Goal: Find specific page/section: Find specific page/section

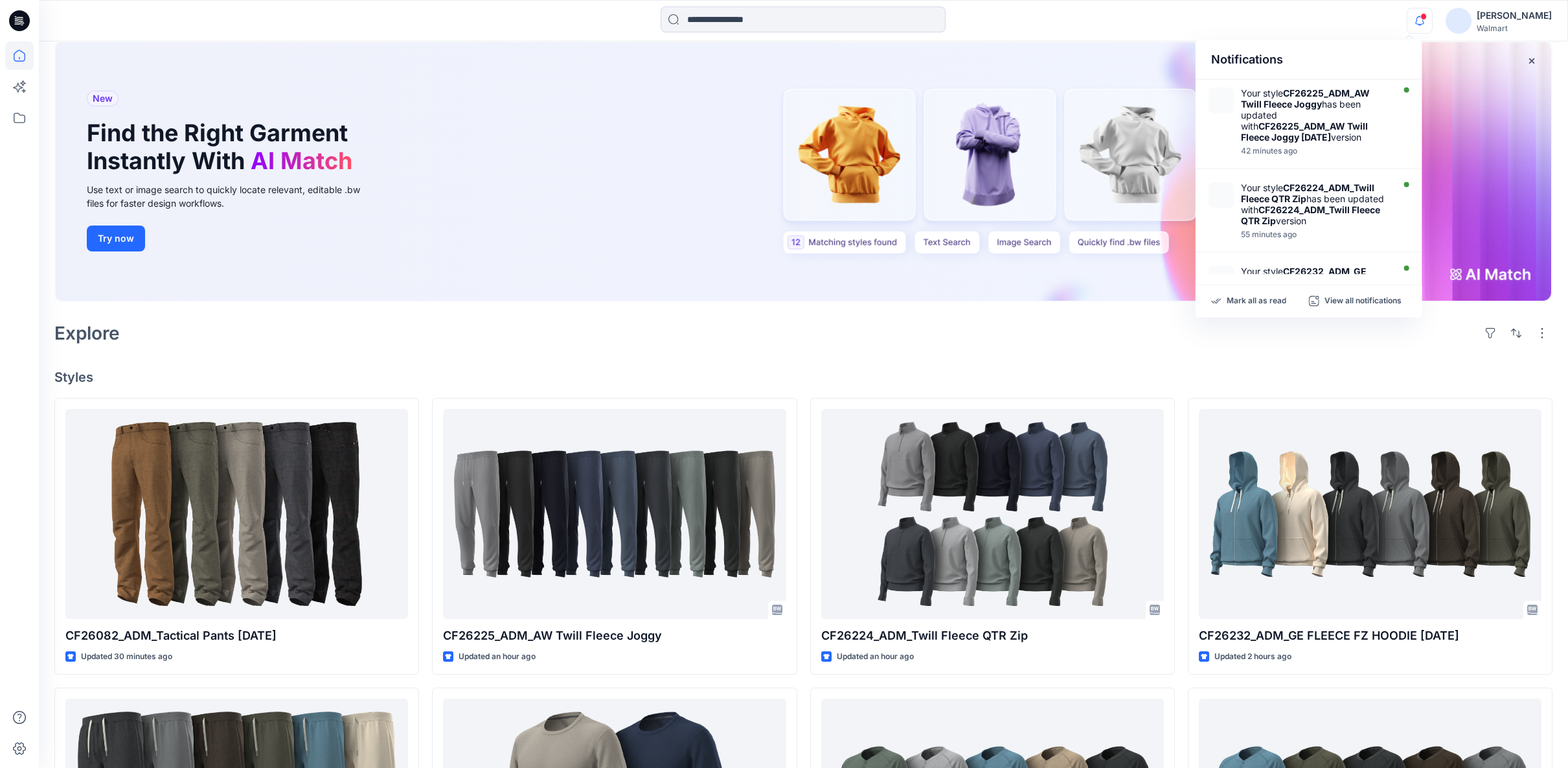
scroll to position [594, 0]
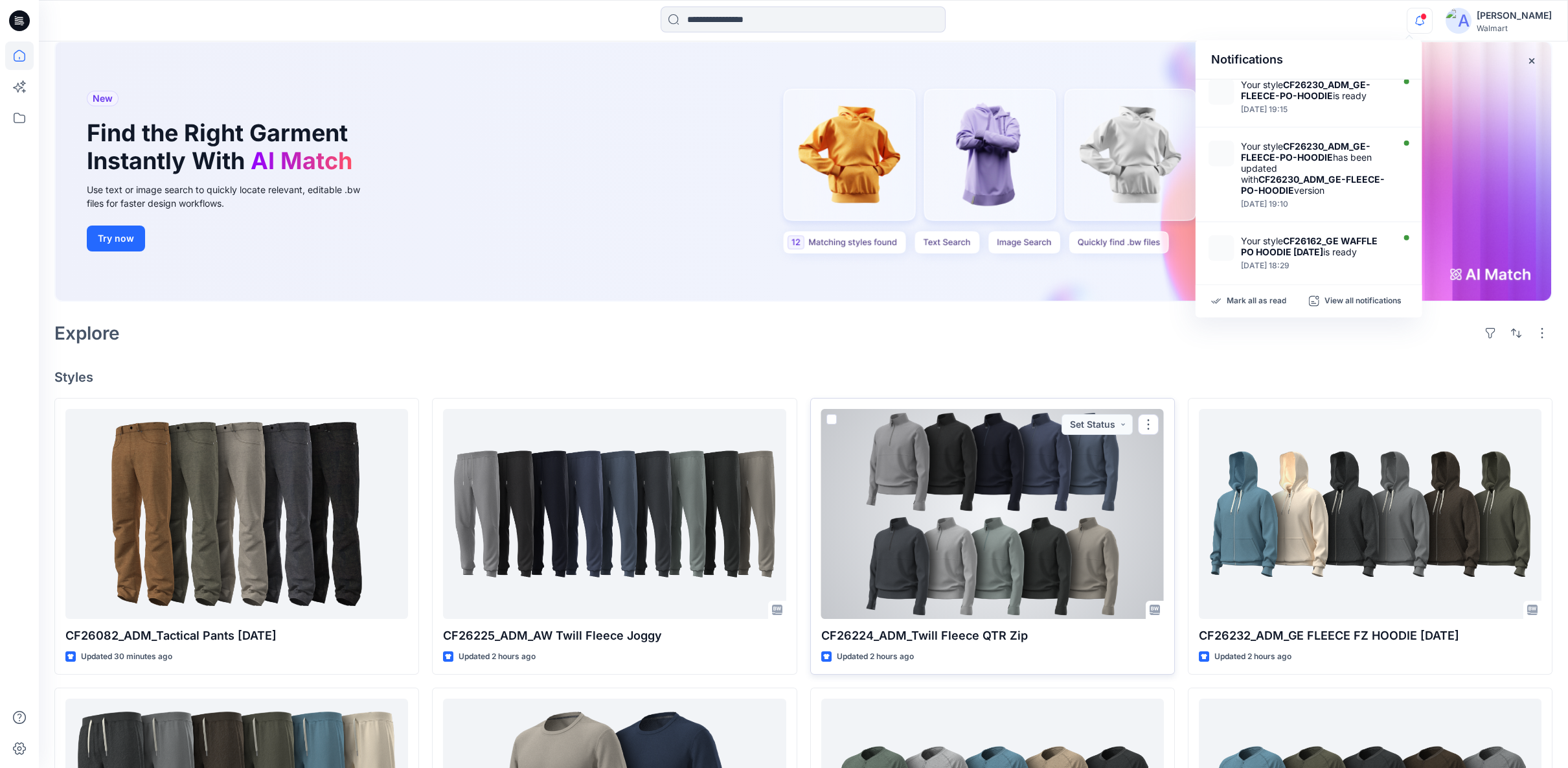
click at [898, 535] on div at bounding box center [993, 514] width 343 height 210
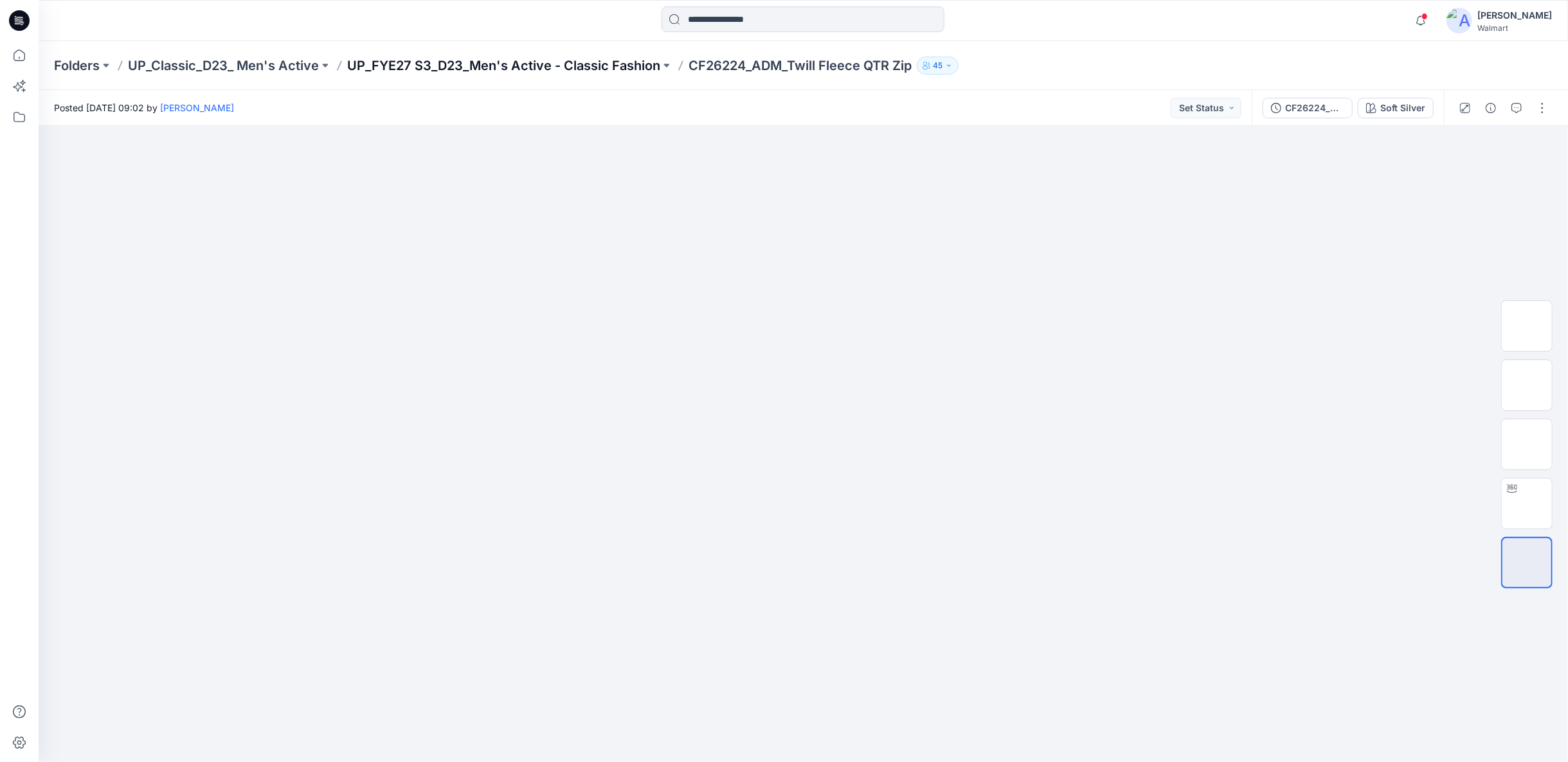
click at [602, 66] on p "UP_FYE27 S3_D23_Men's Active - Classic Fashion" at bounding box center [503, 65] width 313 height 18
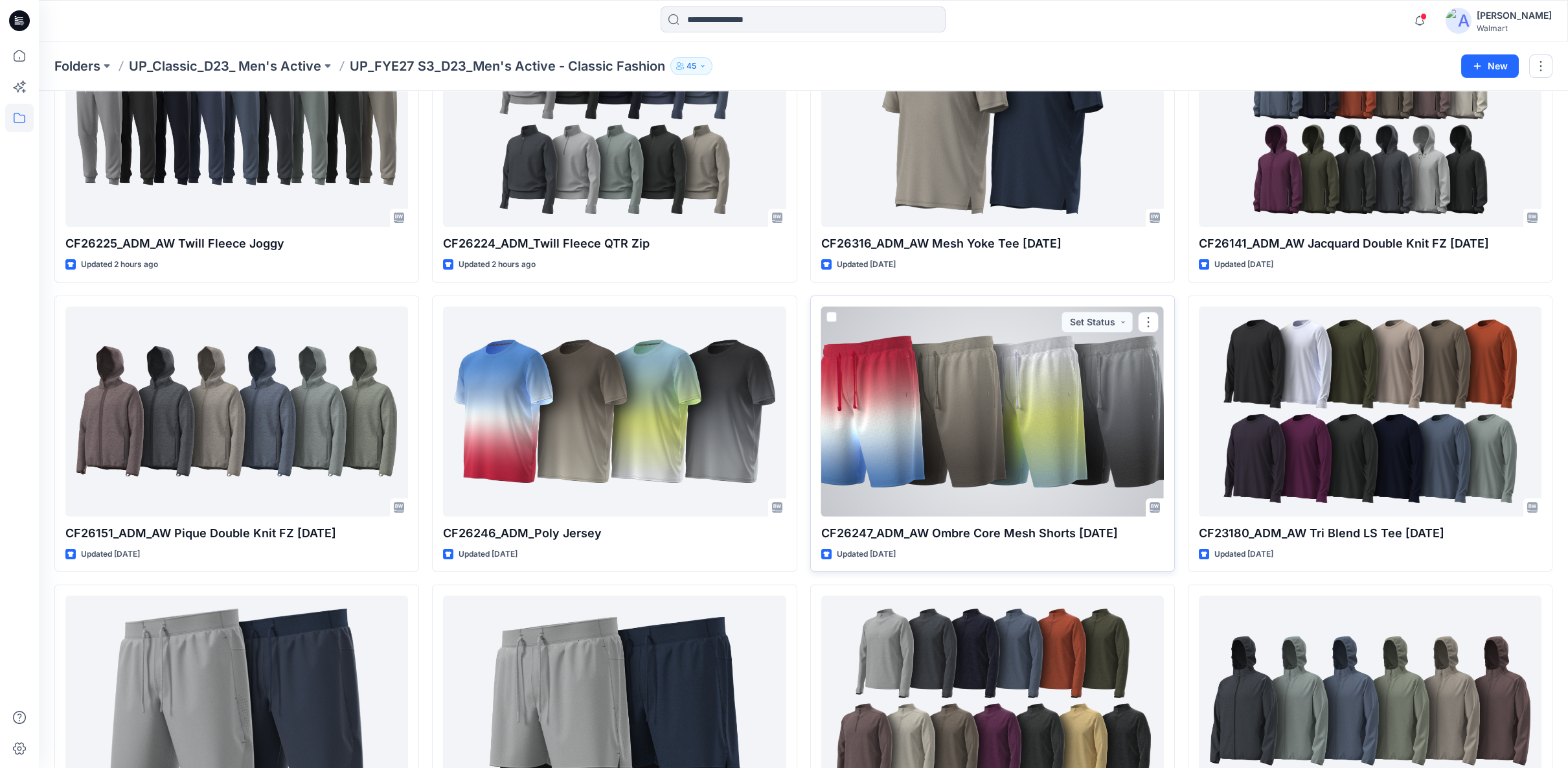
scroll to position [144, 0]
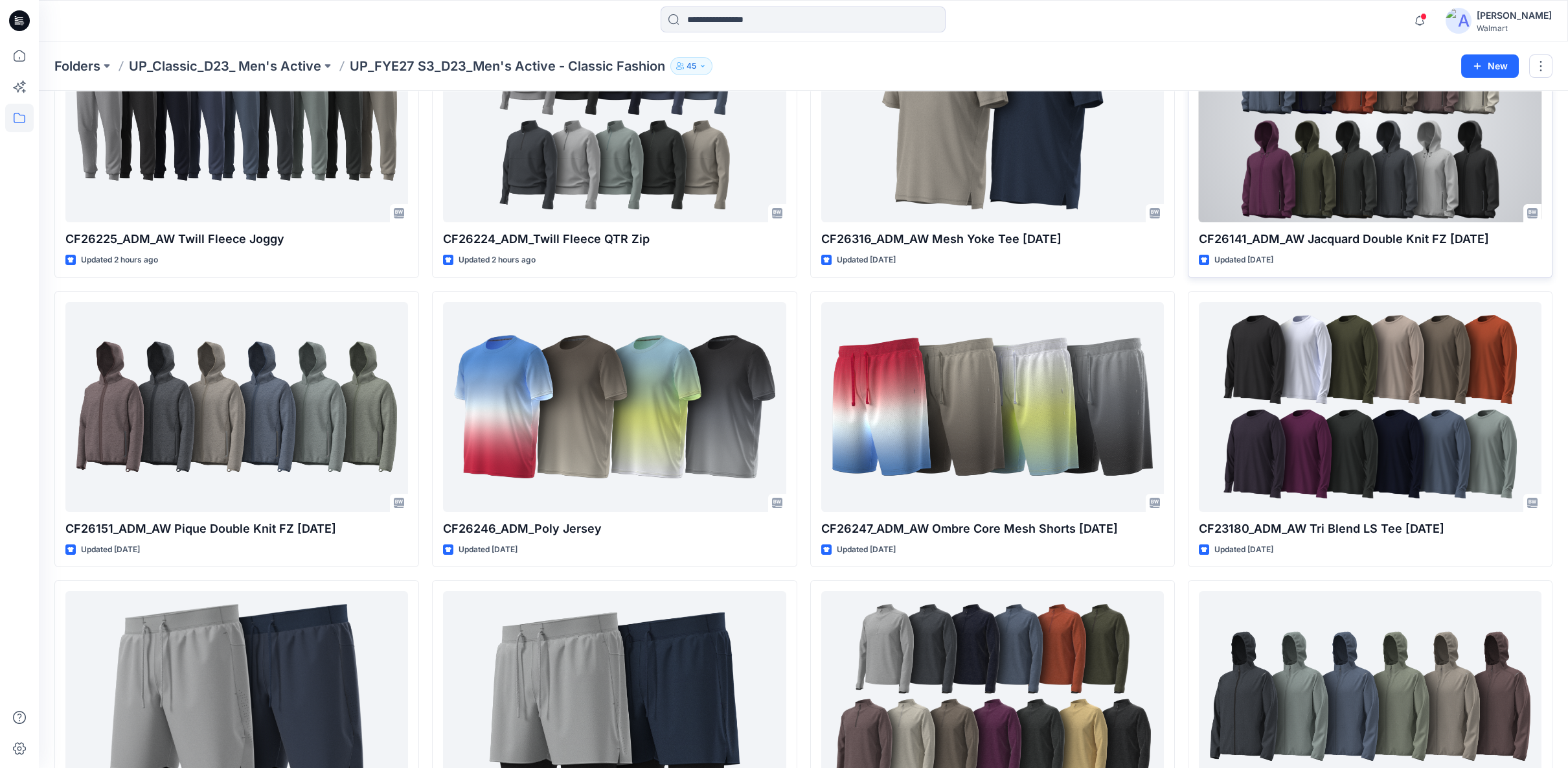
click at [1268, 212] on div at bounding box center [1370, 117] width 343 height 210
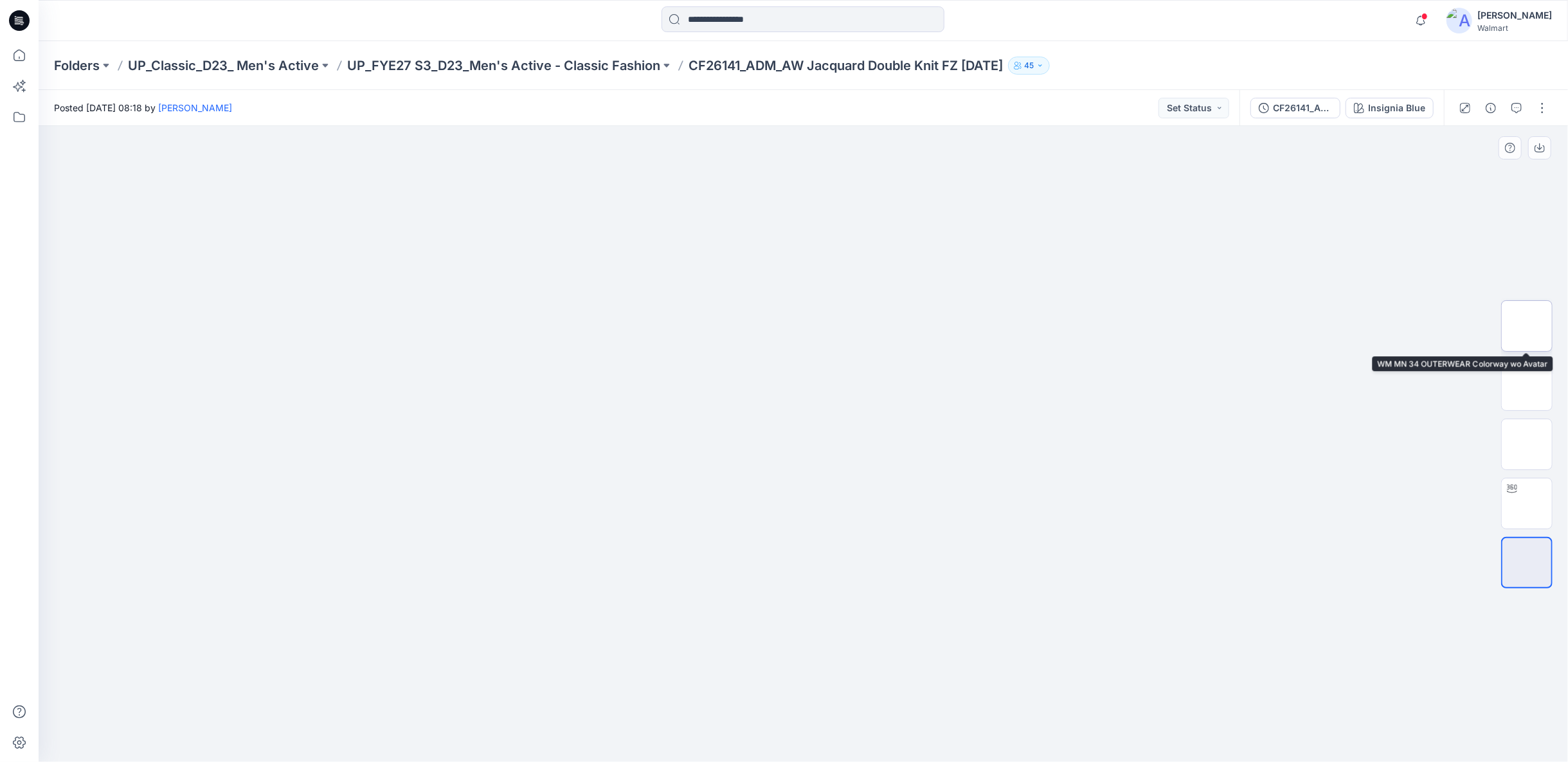
click at [1527, 325] on img at bounding box center [1527, 325] width 0 height 0
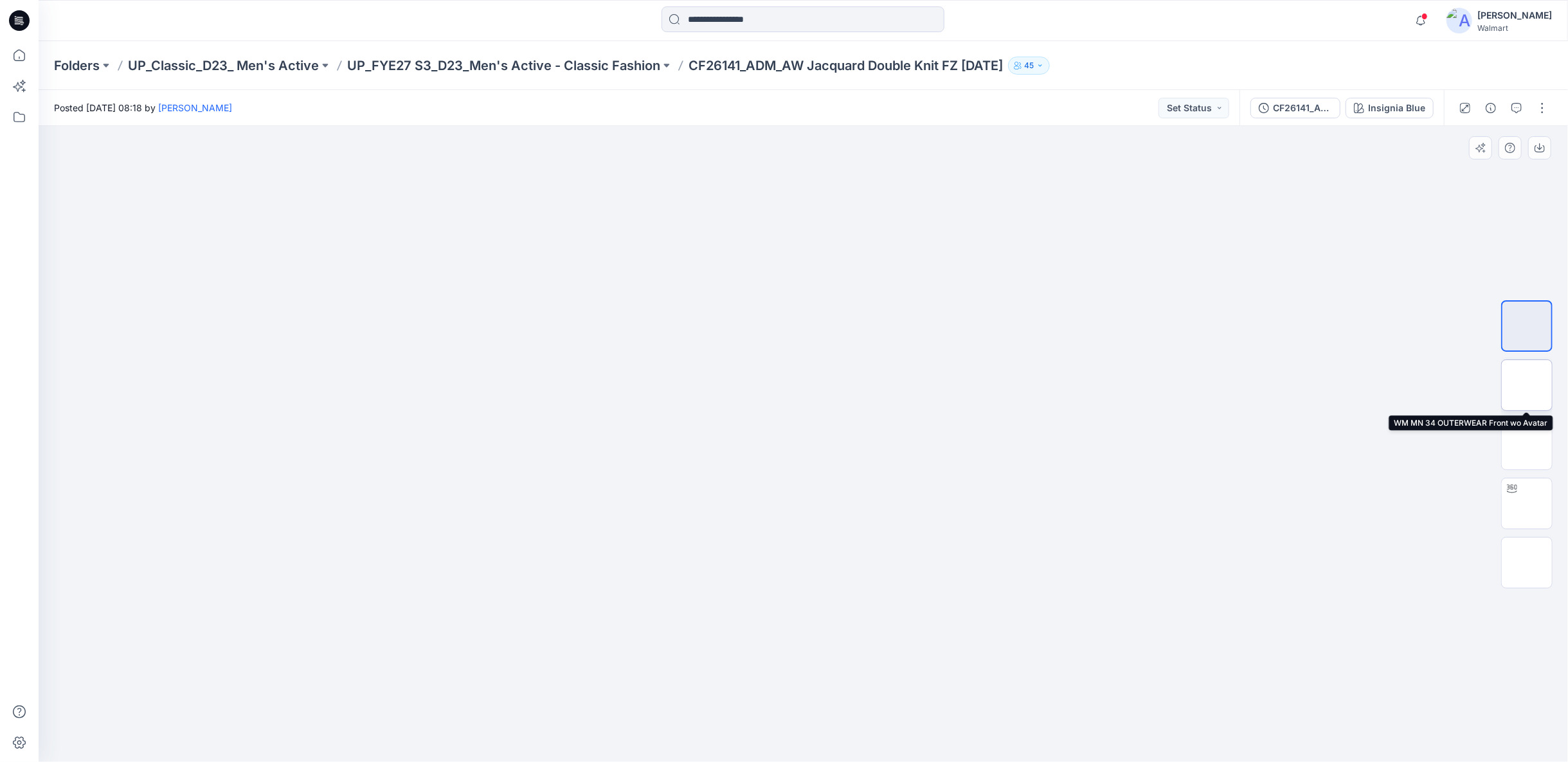
click at [1527, 385] on img at bounding box center [1527, 385] width 0 height 0
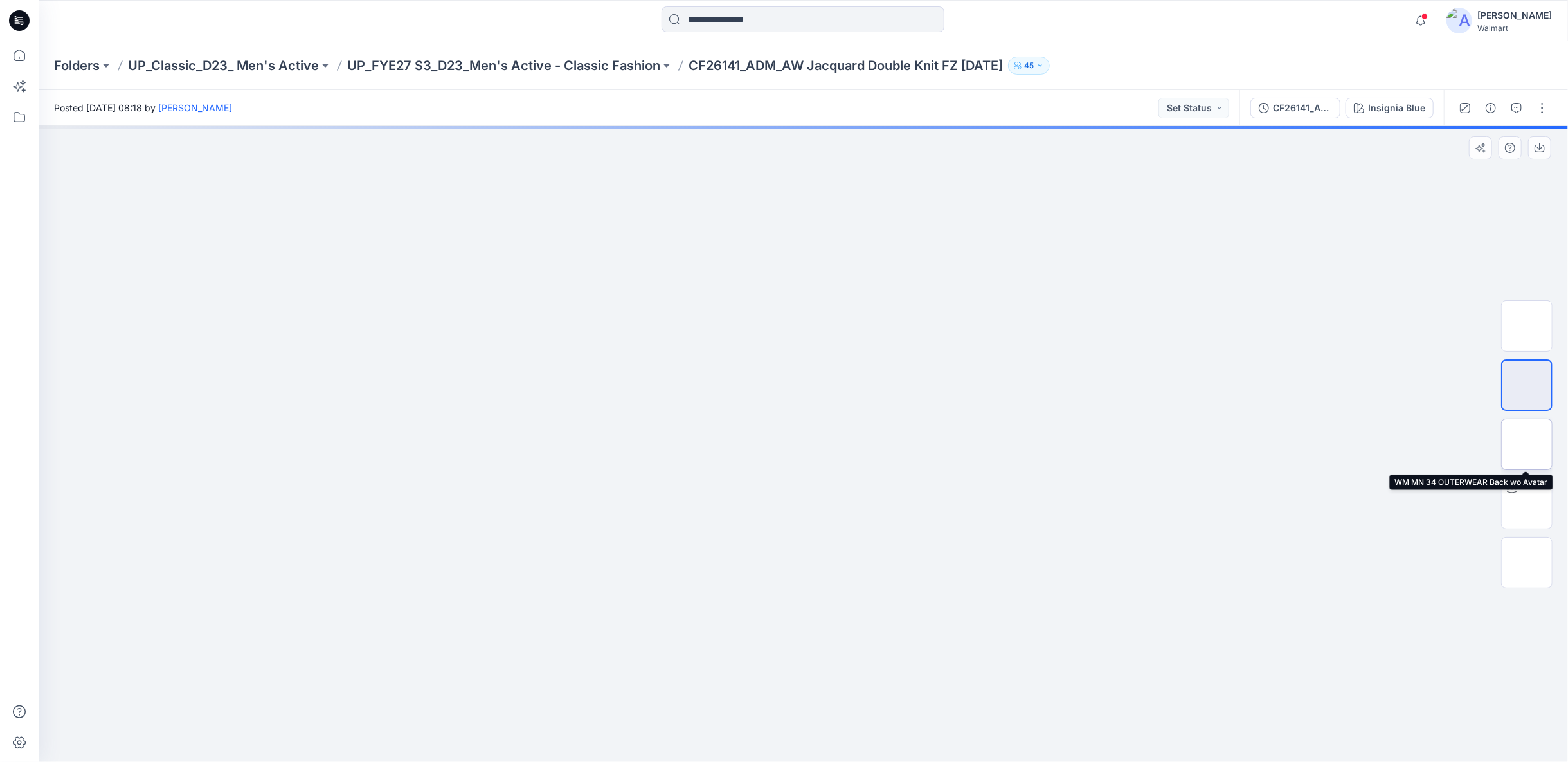
click at [1527, 444] on img at bounding box center [1527, 444] width 0 height 0
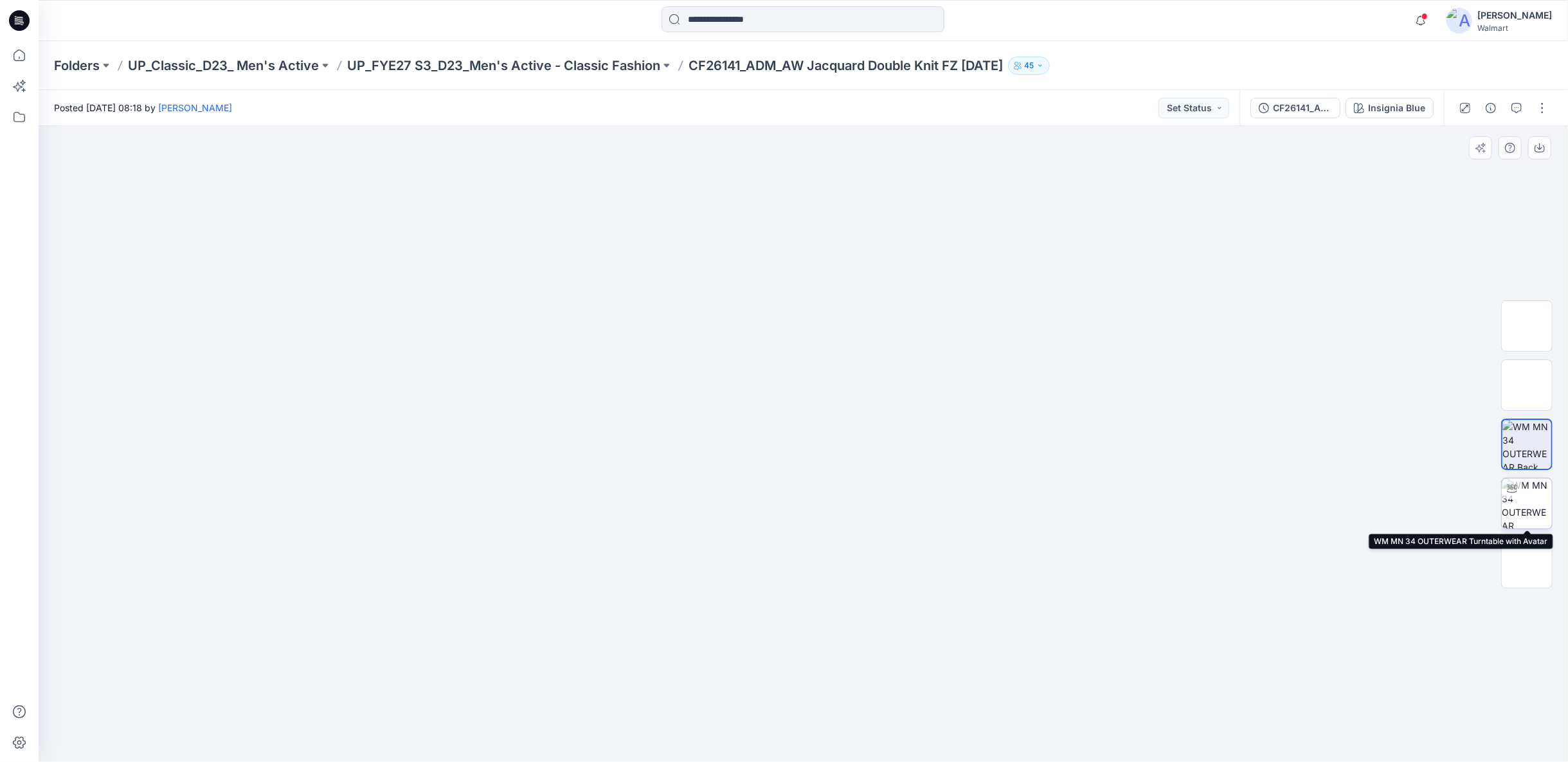
click at [1529, 506] on img at bounding box center [1528, 503] width 51 height 50
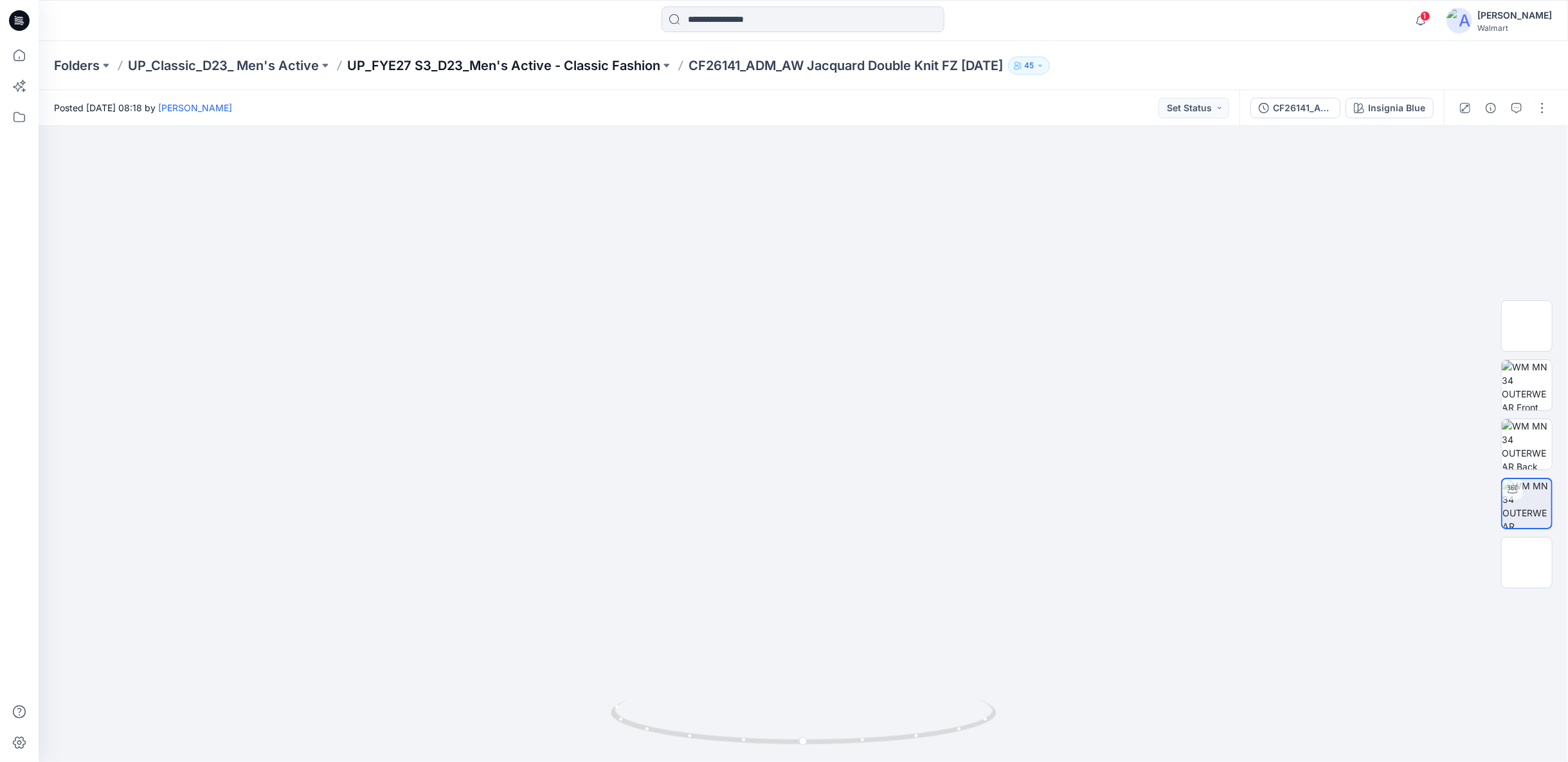
click at [430, 66] on p "UP_FYE27 S3_D23_Men's Active - Classic Fashion" at bounding box center [503, 65] width 313 height 18
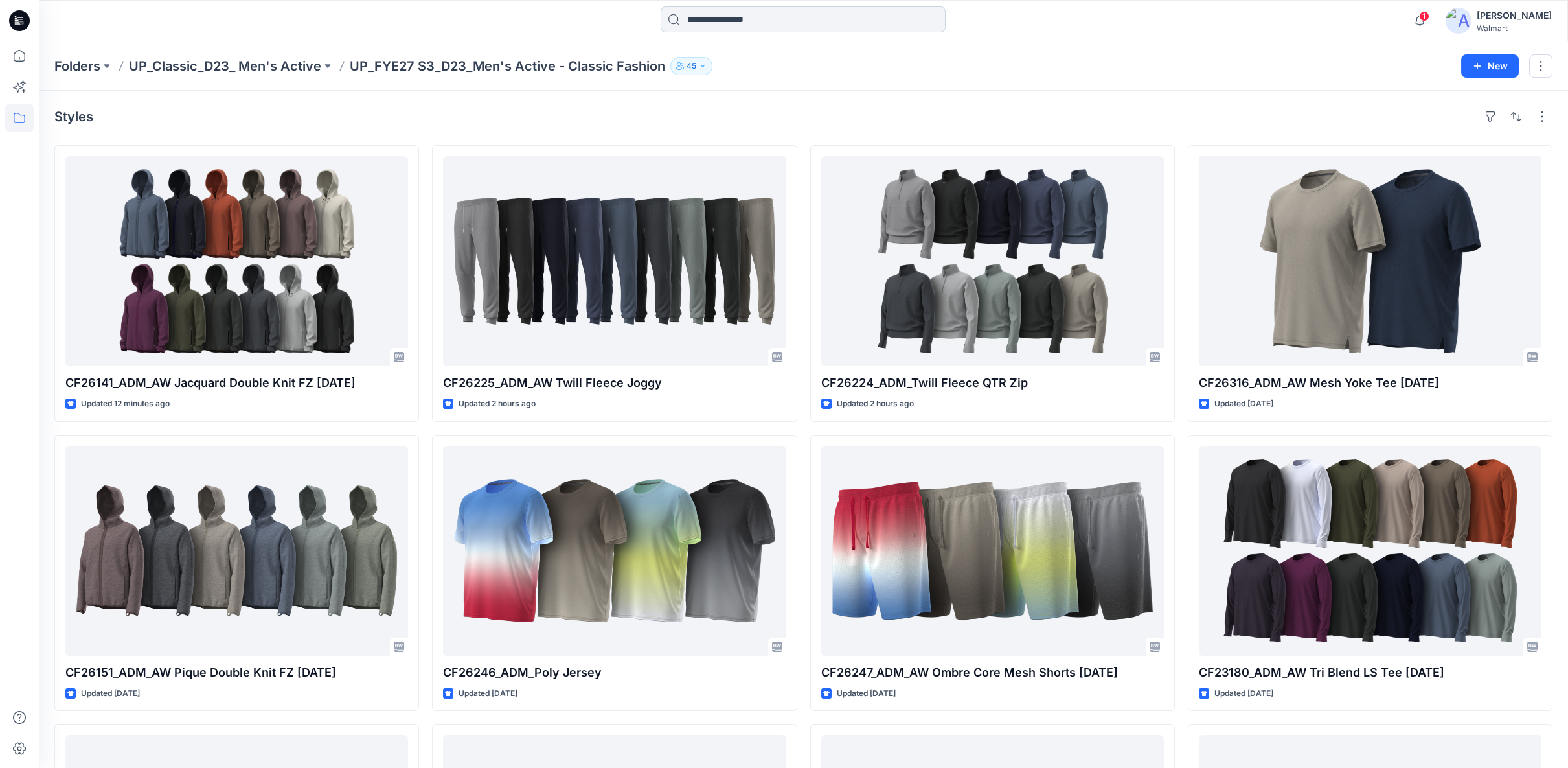
click at [705, 24] on input at bounding box center [803, 19] width 285 height 25
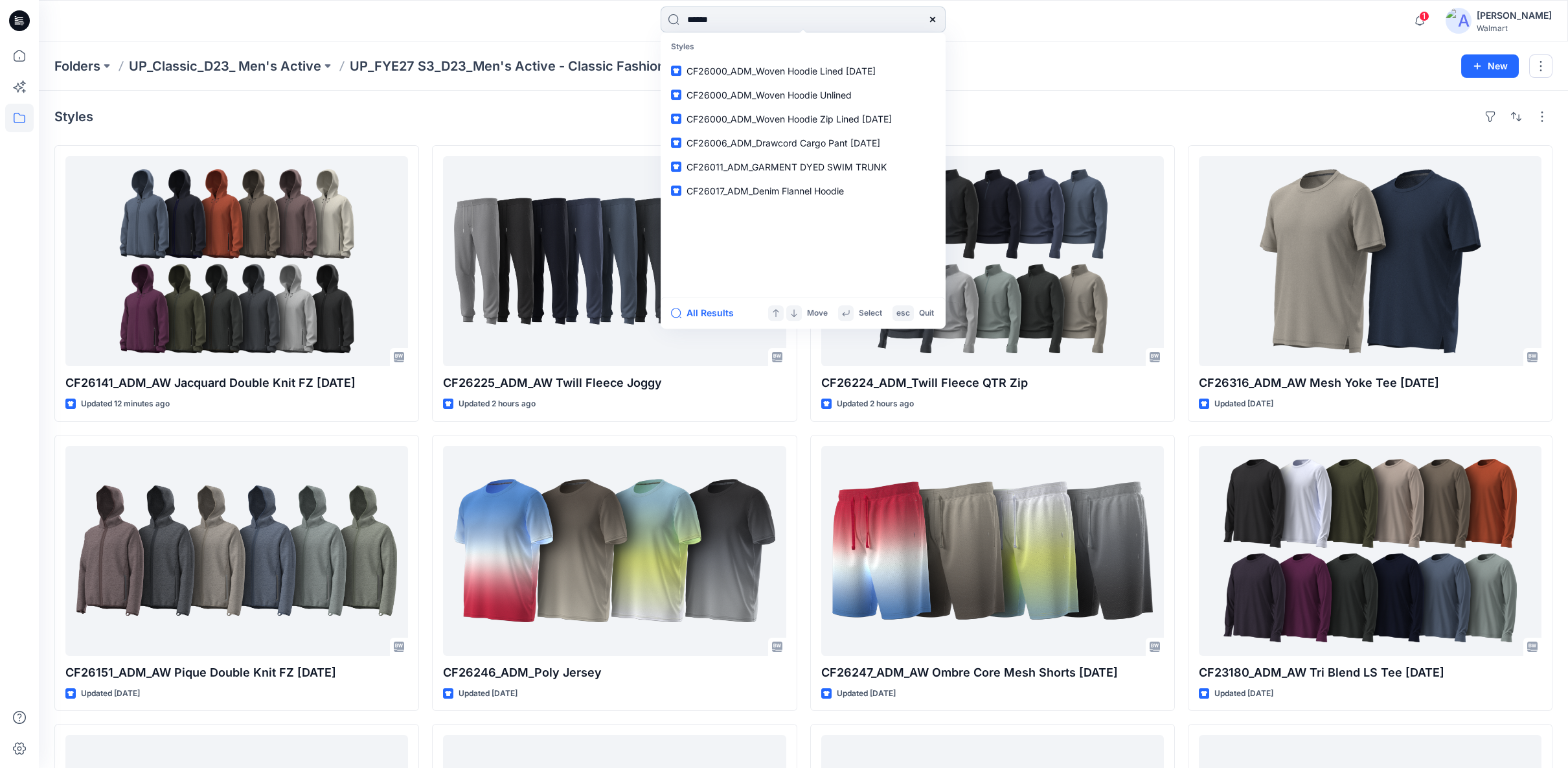
type input "*******"
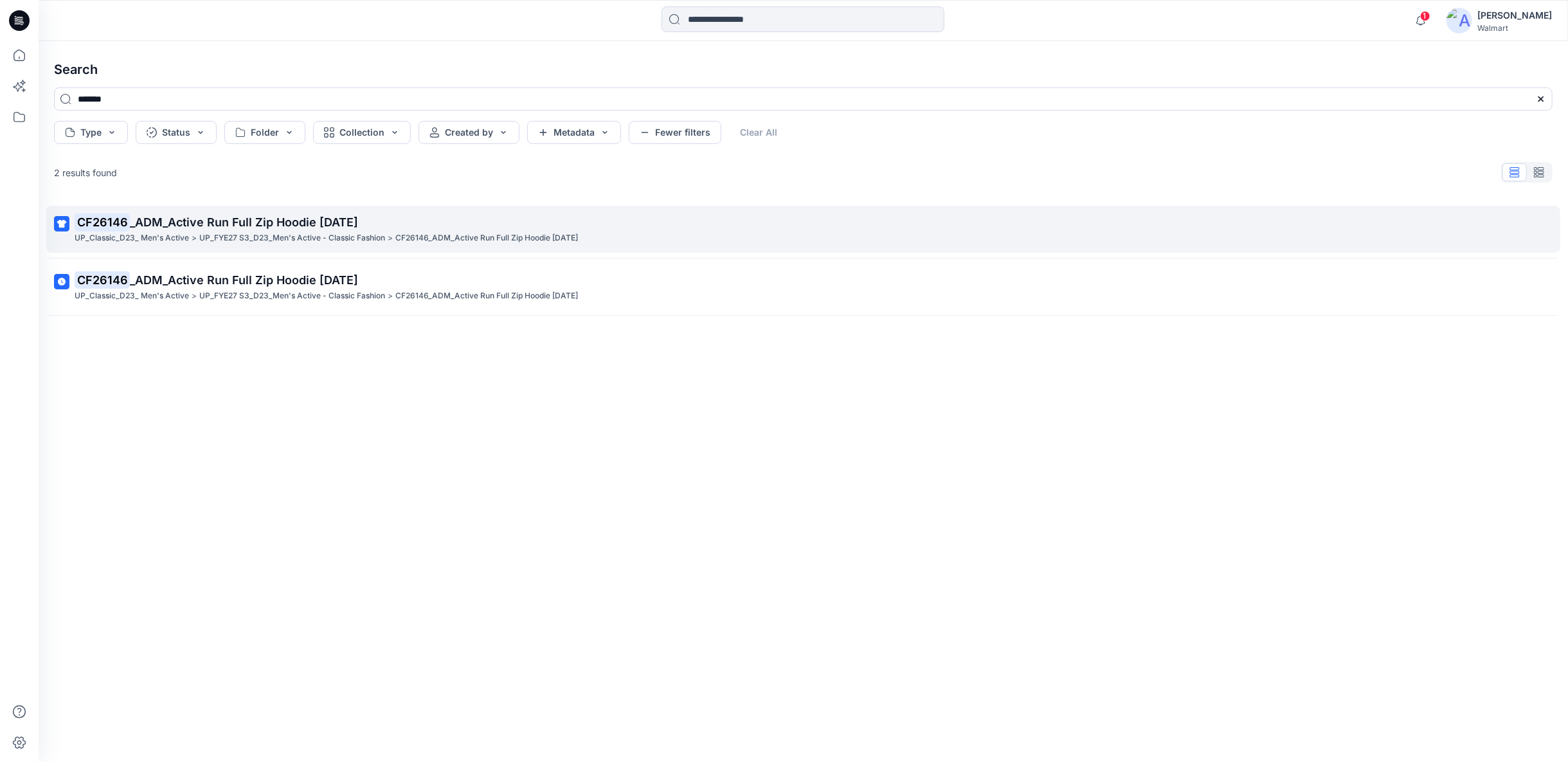
click at [408, 239] on p "CF26146_ADM_Active Run Full Zip Hoodie [DATE]" at bounding box center [486, 237] width 182 height 13
